Goal: Find specific page/section: Find specific page/section

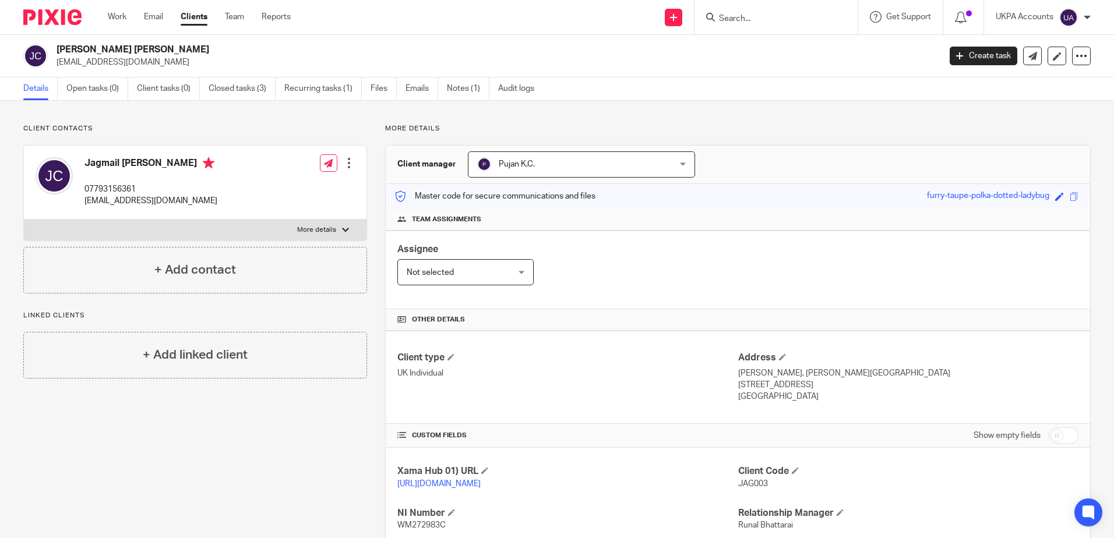
click at [769, 12] on form at bounding box center [780, 17] width 124 height 15
click at [769, 19] on input "Search" at bounding box center [770, 19] width 105 height 10
paste input "[PERSON_NAME] & [PERSON_NAME] Property Investments Ltd"
type input "Frank & Elly Property Investments Ltd"
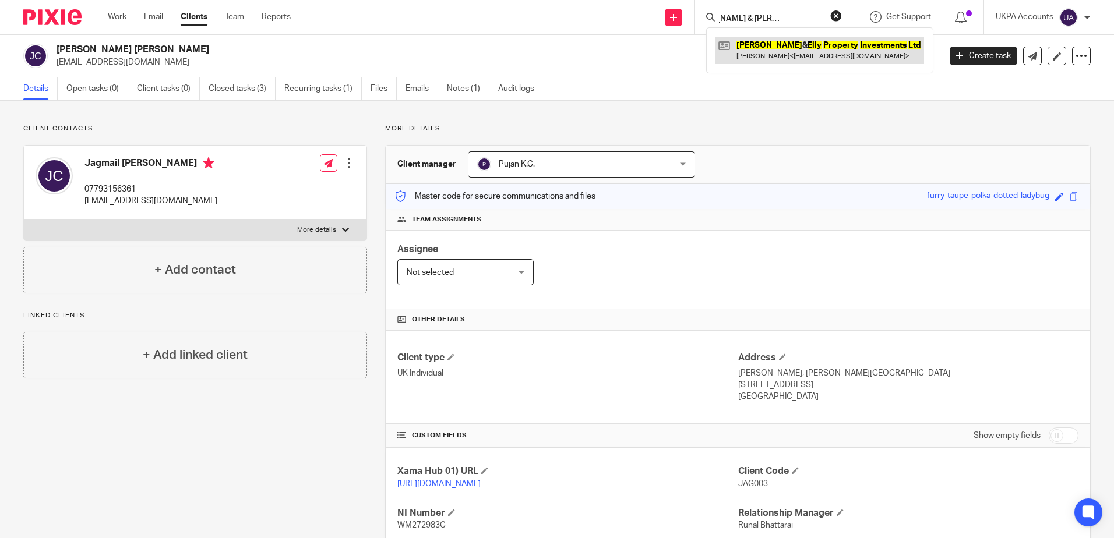
scroll to position [0, 0]
click at [833, 52] on link at bounding box center [819, 50] width 209 height 27
click at [838, 14] on button "reset" at bounding box center [836, 16] width 12 height 12
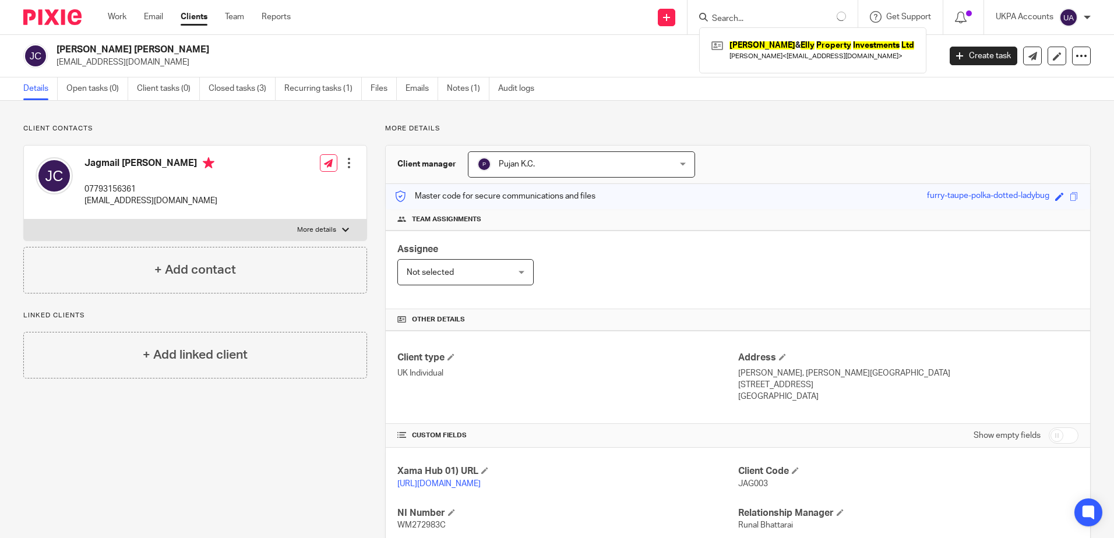
drag, startPoint x: 284, startPoint y: 436, endPoint x: 270, endPoint y: 442, distance: 14.9
click at [284, 436] on div "Client contacts Jagmail Claire 07793156361 jagclaire@btinternet.com Edit contac…" at bounding box center [186, 399] width 362 height 551
drag, startPoint x: 84, startPoint y: 184, endPoint x: 142, endPoint y: 182, distance: 57.7
click at [142, 182] on div "Jagmail Claire 07793156361 jagclaire@btinternet.com" at bounding box center [127, 182] width 182 height 62
copy p "07793156361"
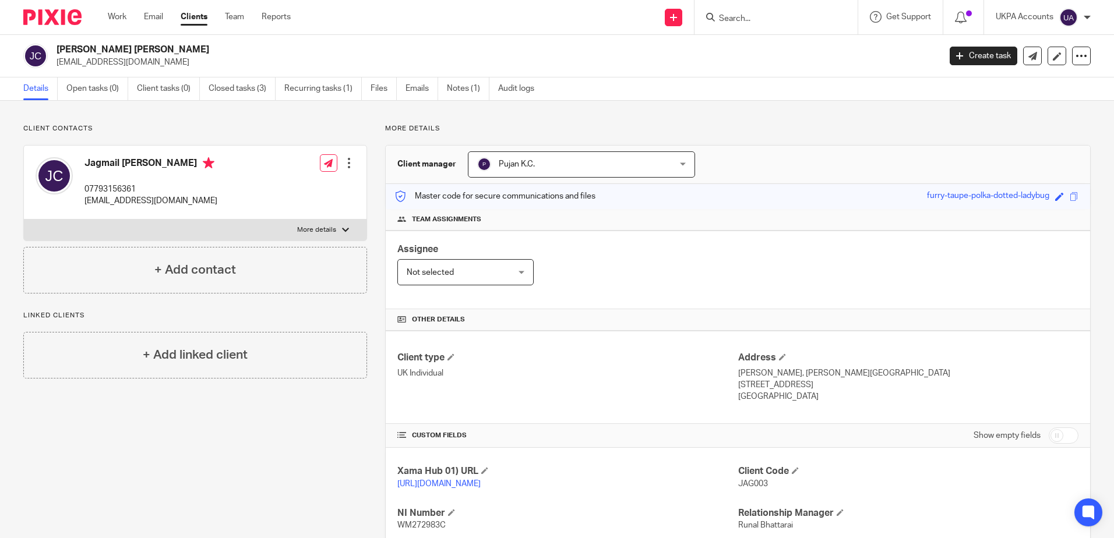
click at [163, 425] on div "Client contacts Jagmail Claire 07793156361 jagclaire@btinternet.com Edit contac…" at bounding box center [186, 399] width 362 height 551
click at [263, 449] on div "Client contacts Jagmail Claire 07793156361 jagclaire@btinternet.com Edit contac…" at bounding box center [186, 399] width 362 height 551
click at [688, 135] on div "More details Client manager Pujan K.C. Pujan K.C. Aarshika Awale Aayush Niraula…" at bounding box center [729, 399] width 724 height 551
click at [217, 460] on div "Client contacts Jagmail Claire 07793156361 jagclaire@btinternet.com Edit contac…" at bounding box center [186, 399] width 362 height 551
drag, startPoint x: 777, startPoint y: 121, endPoint x: 695, endPoint y: 12, distance: 136.3
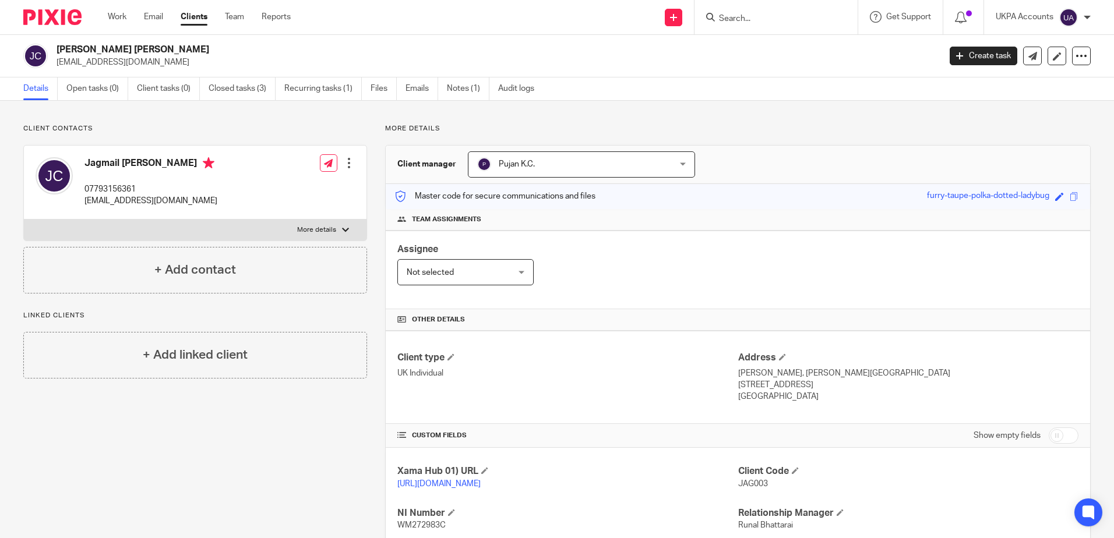
click at [777, 118] on div "Client contacts Jagmail Claire 07793156361 jagclaire@btinternet.com Edit contac…" at bounding box center [557, 400] width 1114 height 598
click at [776, 23] on input "Search" at bounding box center [770, 19] width 105 height 10
paste input "GSM Association"
type input "GSM Association"
click at [778, 52] on link at bounding box center [813, 50] width 197 height 27
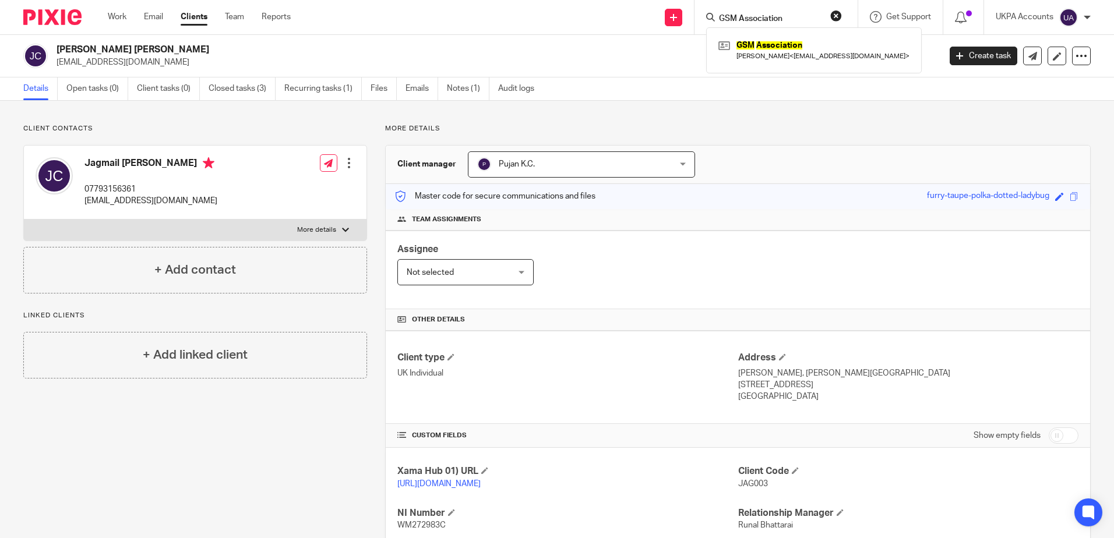
click at [232, 439] on div "Client contacts Jagmail Claire 07793156361 jagclaire@btinternet.com Edit contac…" at bounding box center [186, 399] width 362 height 551
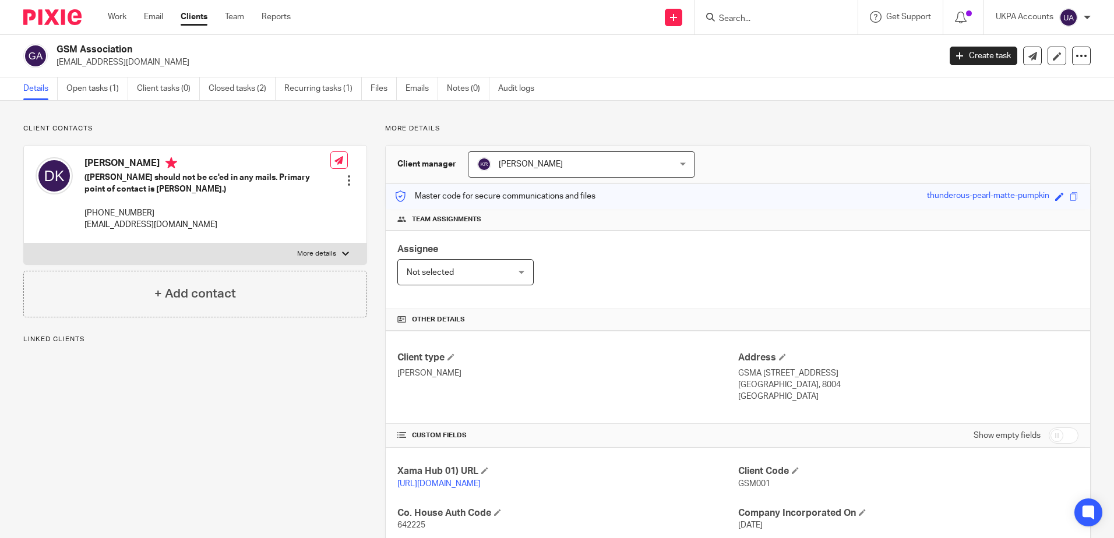
click at [175, 442] on div "Client contacts Divya Kaushik (Simon should not be cc'ed in any mails. Primary …" at bounding box center [186, 420] width 362 height 593
drag, startPoint x: 86, startPoint y: 68, endPoint x: 94, endPoint y: 88, distance: 21.4
click at [86, 68] on div "GSM Association dkaushik@gsma.com Create task Update from Companies House Expor…" at bounding box center [557, 56] width 1114 height 43
click at [94, 88] on link "Open tasks (1)" at bounding box center [97, 88] width 62 height 23
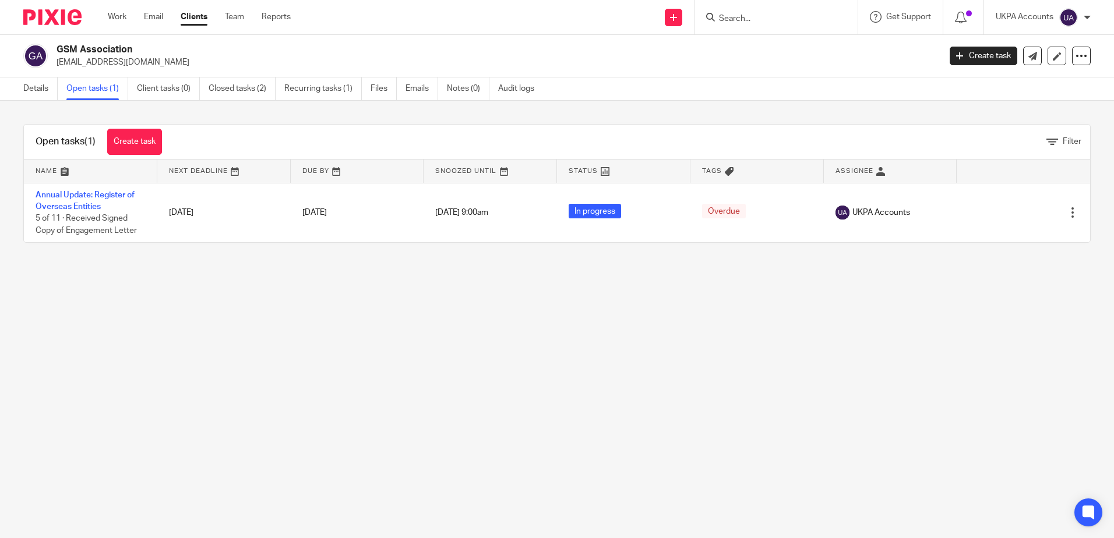
drag, startPoint x: 0, startPoint y: 0, endPoint x: 151, endPoint y: 206, distance: 255.6
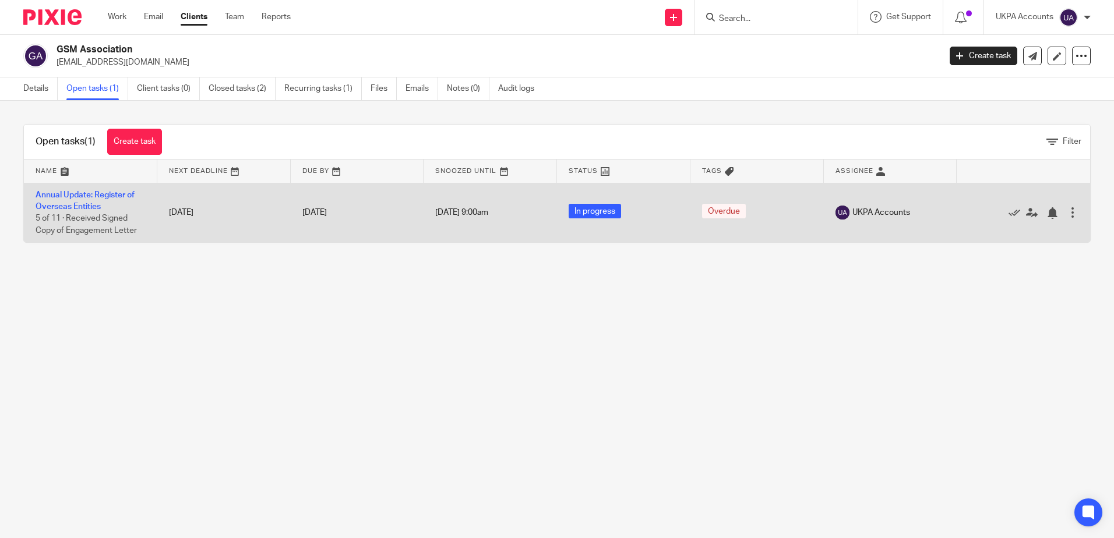
click at [86, 196] on link "Annual Update: Register of Overseas Entities" at bounding box center [85, 201] width 99 height 20
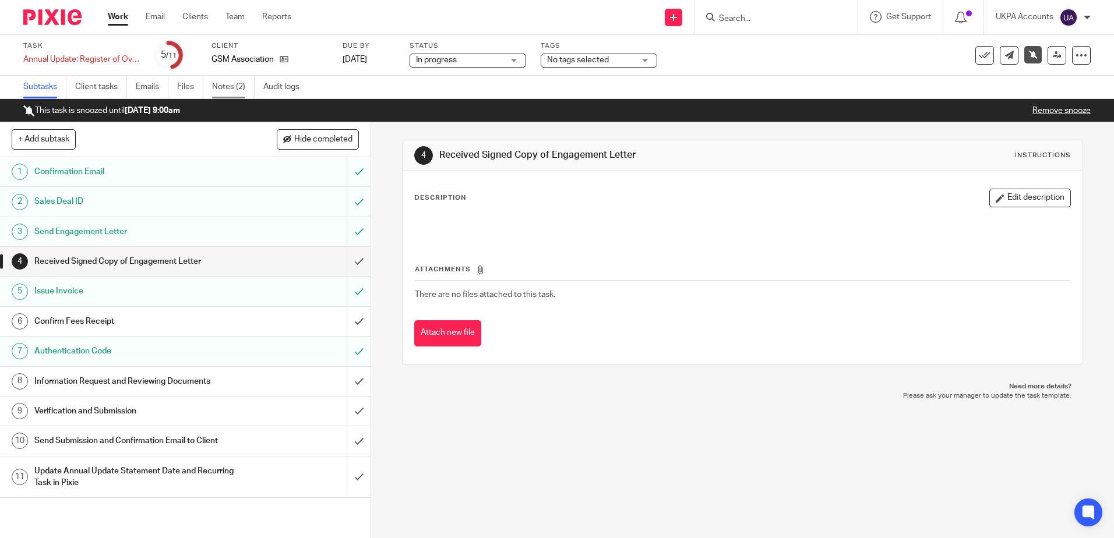
drag, startPoint x: 224, startPoint y: 80, endPoint x: 389, endPoint y: 208, distance: 209.3
click at [224, 80] on link "Notes (2)" at bounding box center [233, 87] width 43 height 23
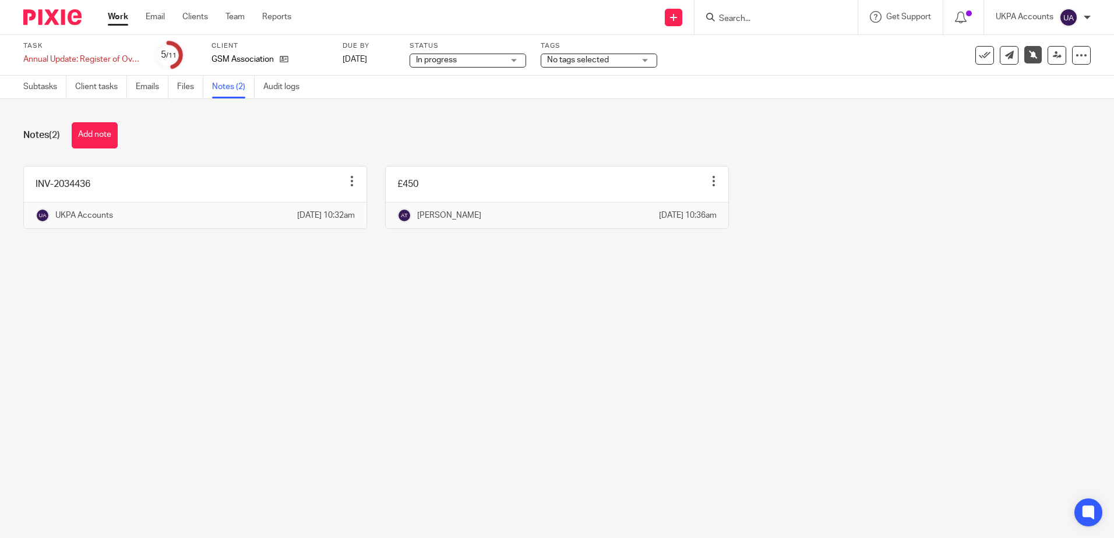
click at [591, 270] on div "Notes (2) Add note INV-2034436 Edit note Delete note UKPA Accounts [DATE] 10:32…" at bounding box center [557, 184] width 1114 height 171
click at [491, 306] on main "Task Annual Update: Register of Overseas Entities Save Annual Update: Register …" at bounding box center [557, 269] width 1114 height 538
drag, startPoint x: 531, startPoint y: 331, endPoint x: 690, endPoint y: 76, distance: 301.0
click at [531, 330] on main "Task Annual Update: Register of Overseas Entities Save Annual Update: Register …" at bounding box center [557, 269] width 1114 height 538
click at [640, 336] on main "Task Annual Update: Register of Overseas Entities Save Annual Update: Register …" at bounding box center [557, 269] width 1114 height 538
